Goal: Task Accomplishment & Management: Use online tool/utility

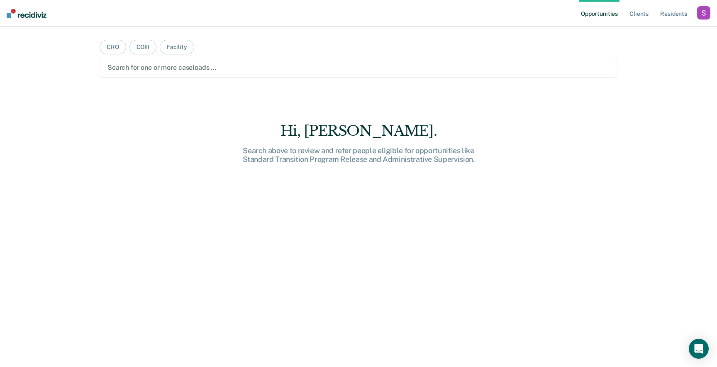
click at [701, 13] on div "button" at bounding box center [703, 12] width 13 height 13
click at [638, 34] on link "Profile" at bounding box center [669, 33] width 67 height 7
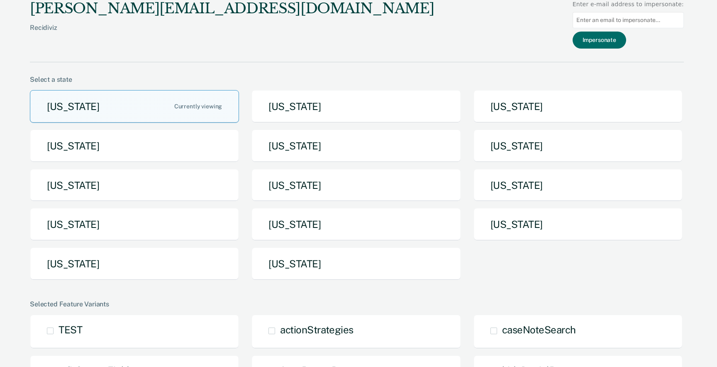
click at [605, 24] on input at bounding box center [627, 20] width 111 height 16
paste input "[PERSON_NAME][EMAIL_ADDRESS][PERSON_NAME][DOMAIN_NAME][US_STATE]"
type input "[PERSON_NAME][EMAIL_ADDRESS][PERSON_NAME][DOMAIN_NAME][US_STATE]"
click at [602, 42] on button "Impersonate" at bounding box center [598, 40] width 53 height 17
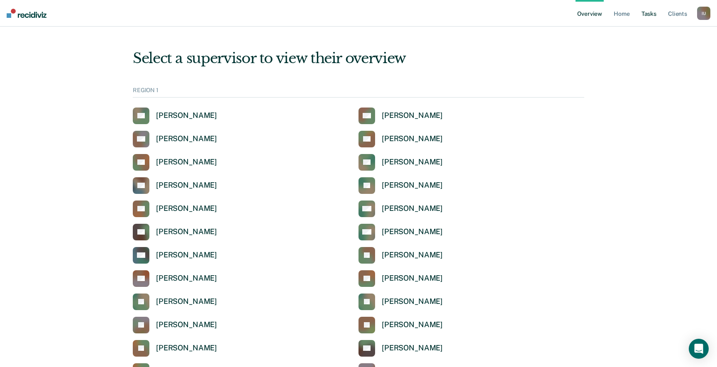
click at [648, 17] on link "Tasks" at bounding box center [648, 13] width 18 height 27
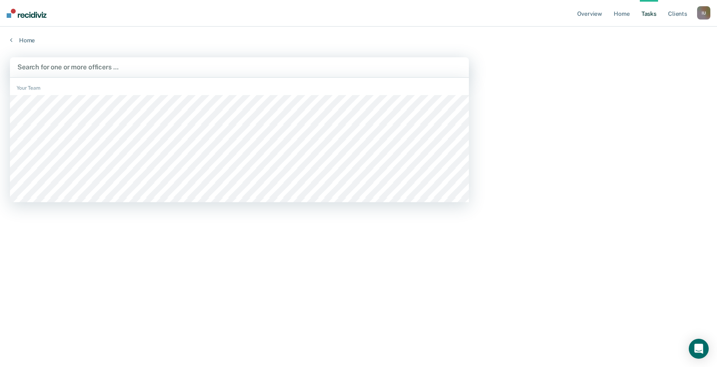
click at [314, 66] on div at bounding box center [239, 67] width 444 height 10
type input "chey"
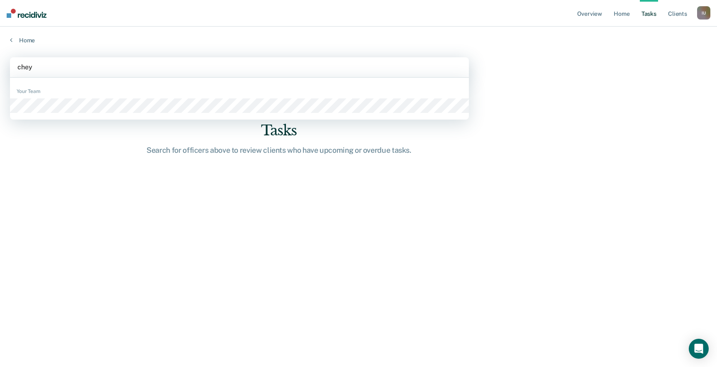
click at [193, 97] on div "Your Team" at bounding box center [239, 99] width 459 height 36
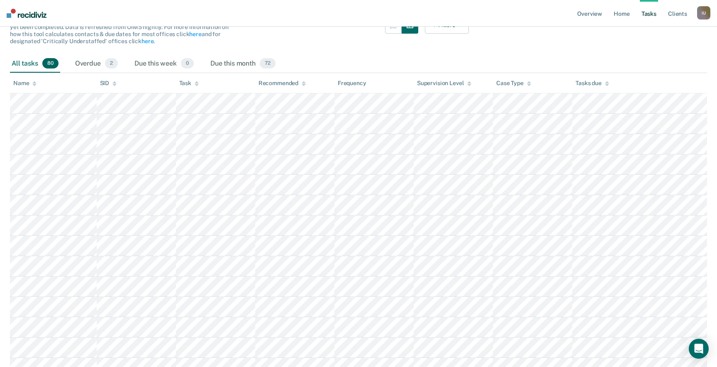
scroll to position [149, 0]
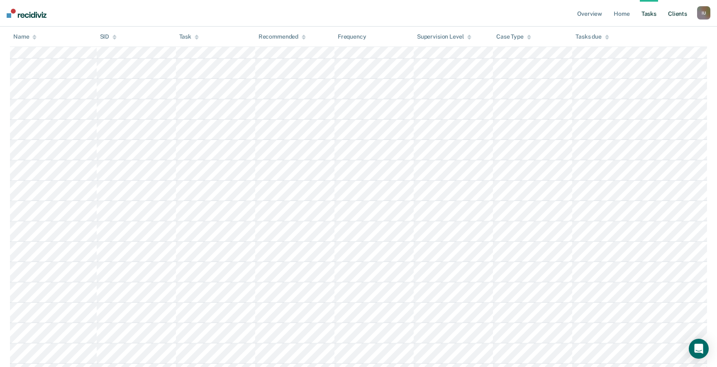
click at [680, 8] on link "Client s" at bounding box center [677, 13] width 22 height 27
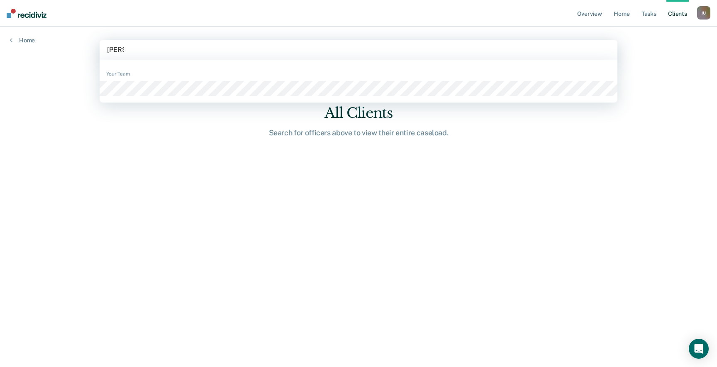
type input "[PERSON_NAME]"
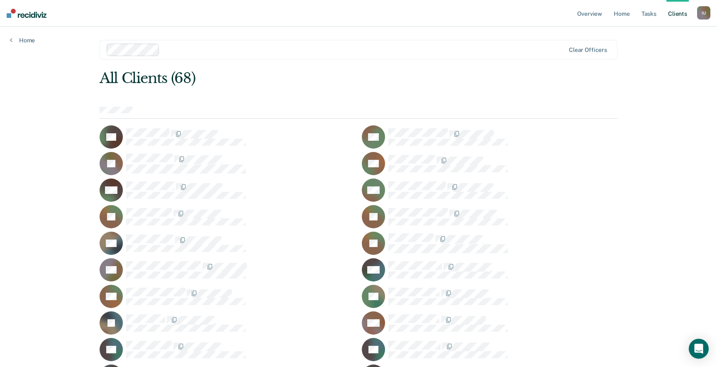
click at [372, 73] on div "All Clients (68)" at bounding box center [307, 78] width 414 height 17
click at [646, 14] on link "Tasks" at bounding box center [648, 13] width 18 height 27
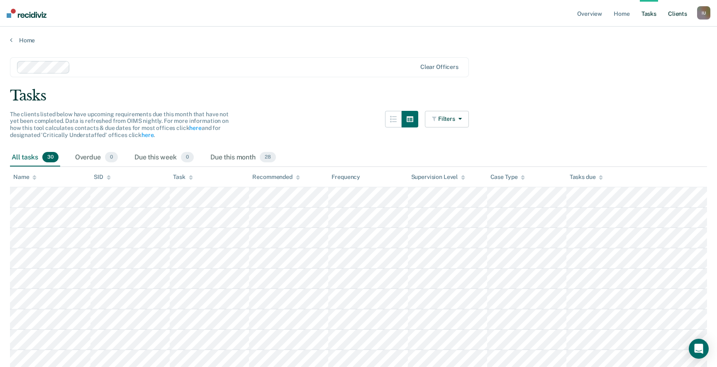
click at [673, 11] on link "Client s" at bounding box center [677, 13] width 22 height 27
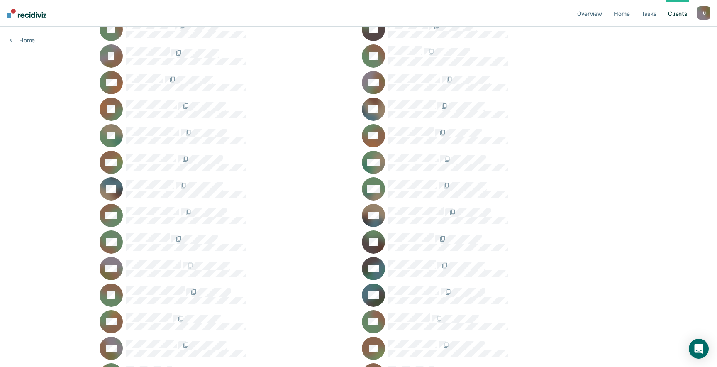
scroll to position [689, 0]
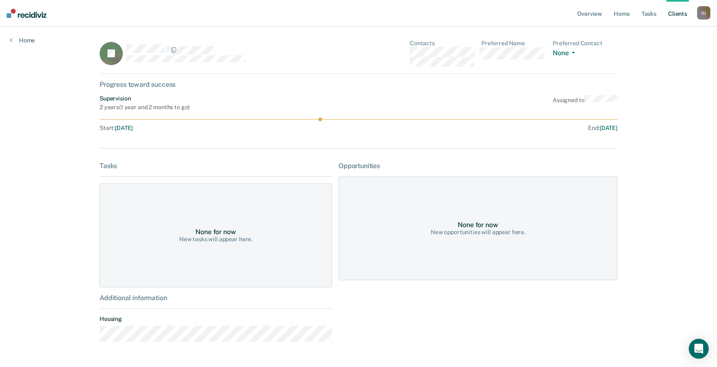
click at [249, 226] on div "None for now New tasks will appear here." at bounding box center [216, 235] width 232 height 104
click at [674, 15] on link "Client s" at bounding box center [677, 13] width 22 height 27
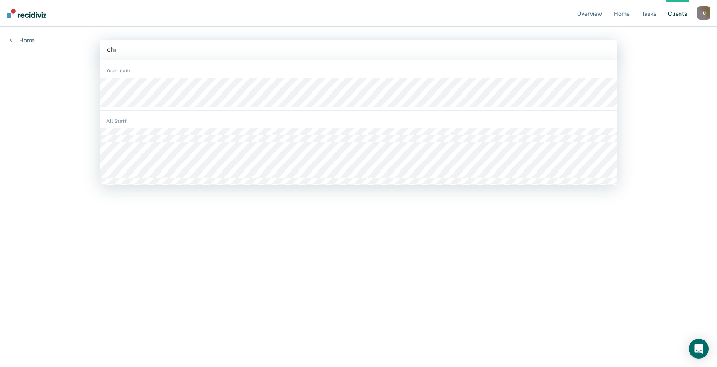
type input "chey"
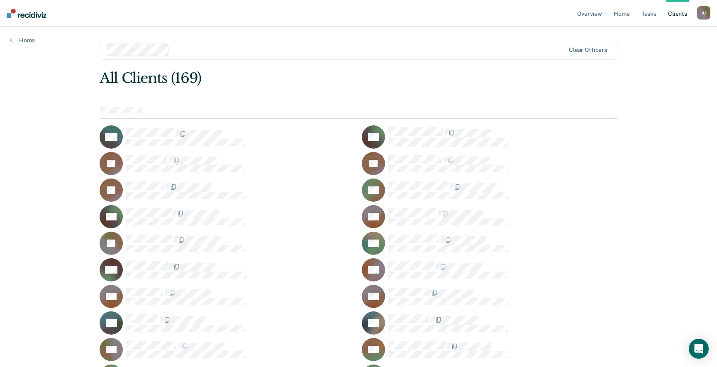
scroll to position [1382, 0]
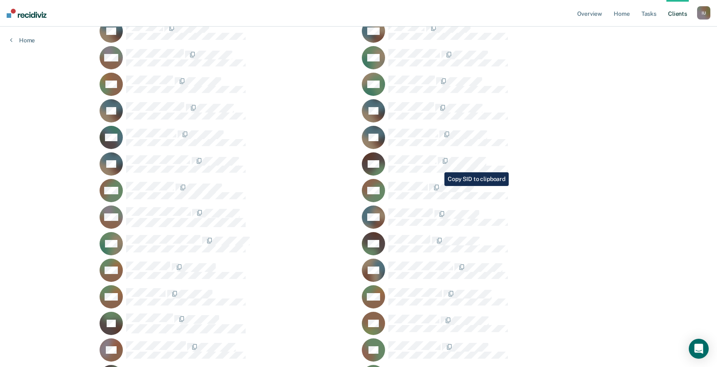
click at [428, 183] on span at bounding box center [429, 187] width 2 height 9
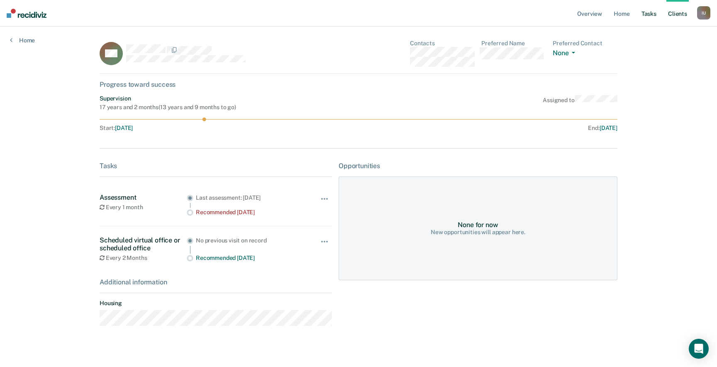
click at [653, 12] on link "Tasks" at bounding box center [648, 13] width 18 height 27
